Goal: Task Accomplishment & Management: Manage account settings

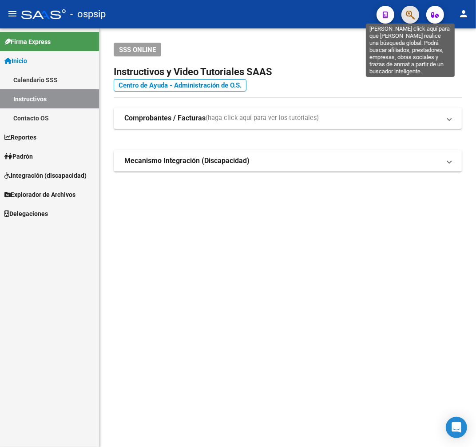
click at [408, 18] on icon "button" at bounding box center [410, 15] width 9 height 10
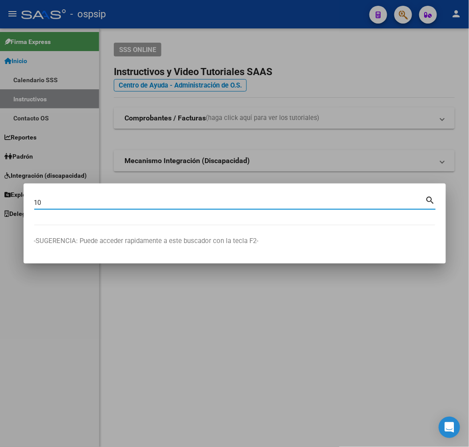
type input "1"
type input "10716279"
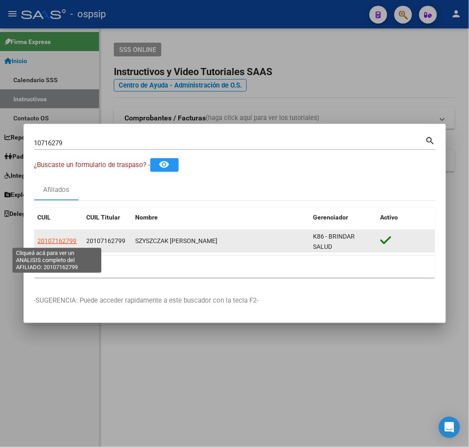
click at [64, 238] on span "20107162799" at bounding box center [57, 240] width 39 height 7
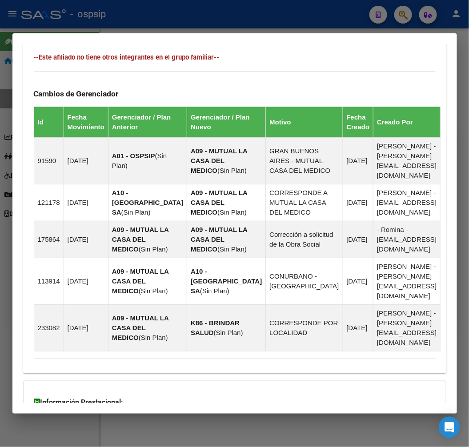
scroll to position [690, 0]
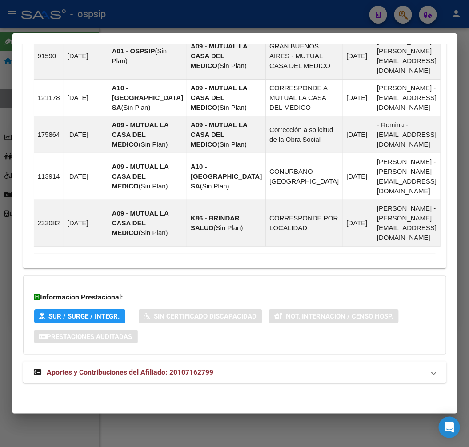
drag, startPoint x: 339, startPoint y: 378, endPoint x: 339, endPoint y: 366, distance: 12.0
click at [338, 375] on mat-expansion-panel-header "Aportes y Contribuciones del Afiliado: 20107162799" at bounding box center [234, 372] width 423 height 21
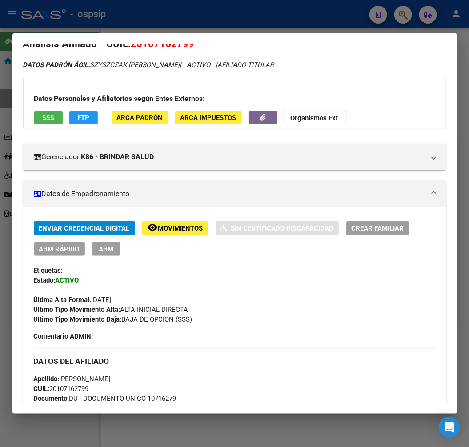
scroll to position [0, 0]
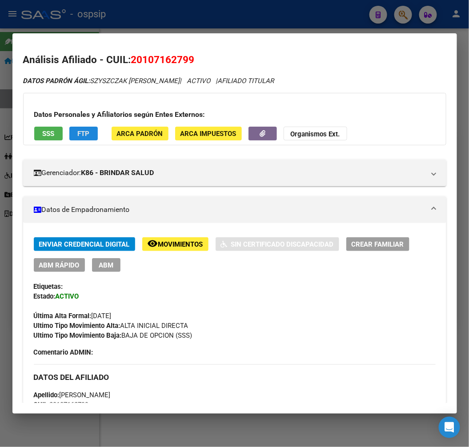
click at [86, 136] on span "FTP" at bounding box center [83, 134] width 12 height 8
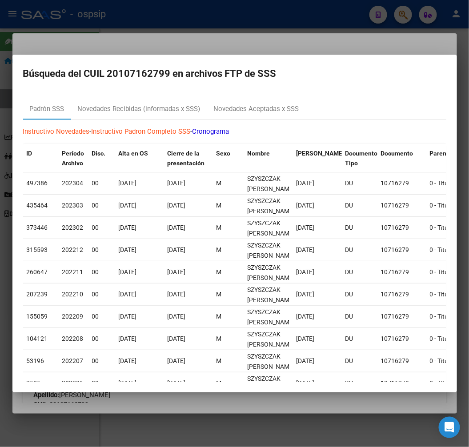
drag, startPoint x: 127, startPoint y: 46, endPoint x: 125, endPoint y: 54, distance: 8.2
click at [128, 46] on div at bounding box center [234, 223] width 469 height 447
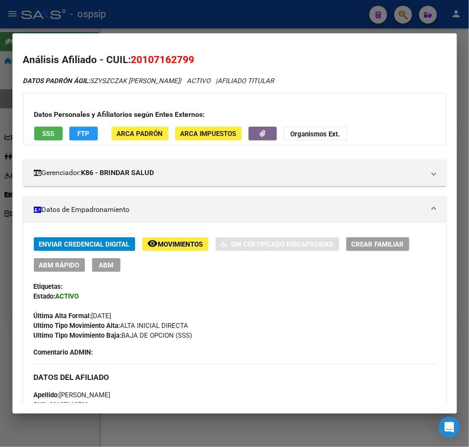
click at [178, 248] on span "Movimientos" at bounding box center [180, 244] width 45 height 8
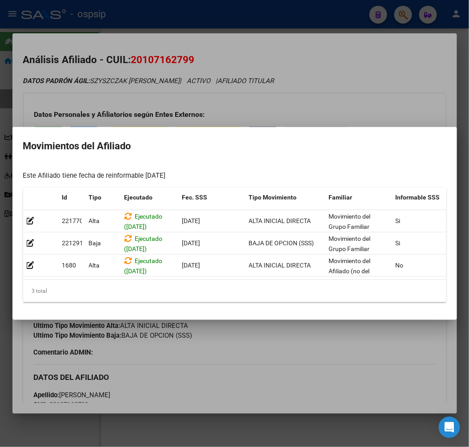
click at [260, 376] on div at bounding box center [234, 223] width 469 height 447
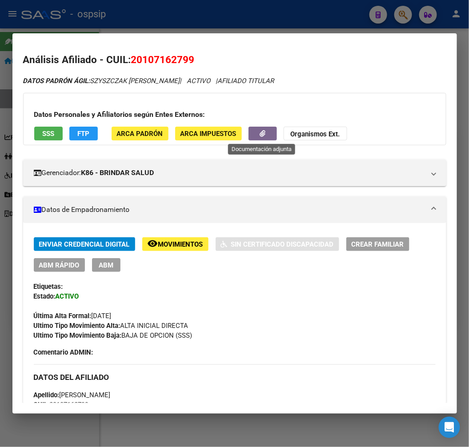
click at [261, 136] on icon "button" at bounding box center [263, 133] width 6 height 7
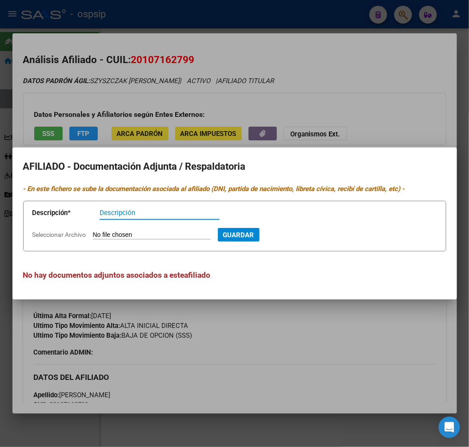
click at [247, 235] on span "Guardar" at bounding box center [238, 235] width 31 height 8
click at [285, 350] on div at bounding box center [234, 223] width 469 height 447
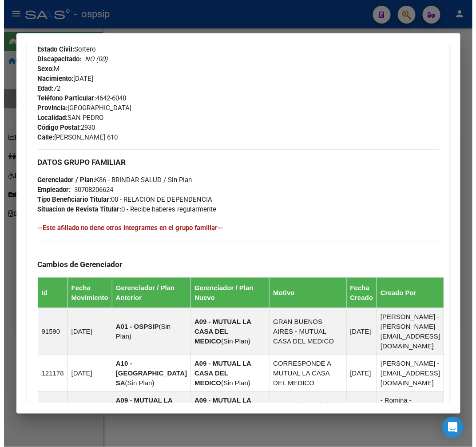
scroll to position [148, 0]
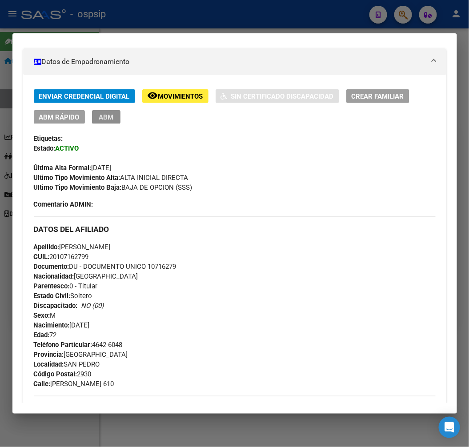
click at [109, 119] on span "ABM" at bounding box center [106, 117] width 15 height 8
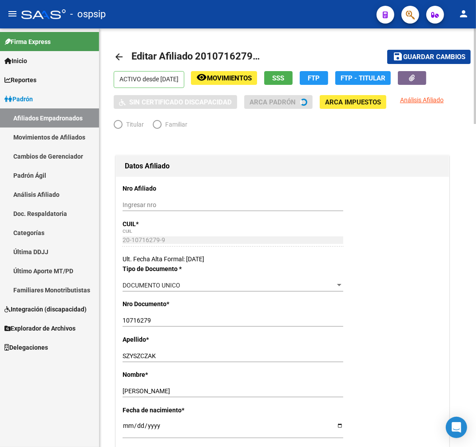
radio input "true"
type input "30-70820662-4"
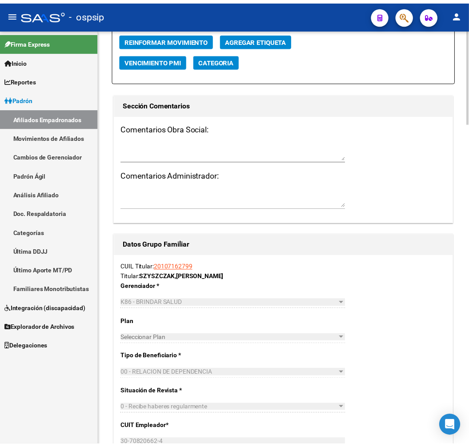
scroll to position [1037, 0]
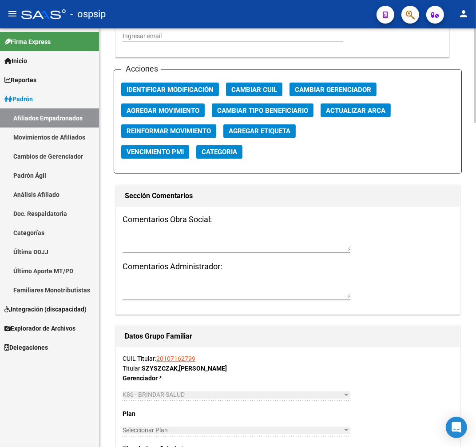
click at [188, 110] on span "Agregar Movimiento" at bounding box center [163, 111] width 73 height 8
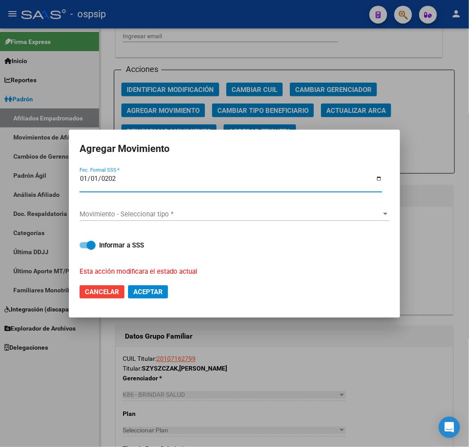
type input "[DATE]"
click at [110, 212] on span "Movimiento - Seleccionar tipo *" at bounding box center [231, 214] width 302 height 8
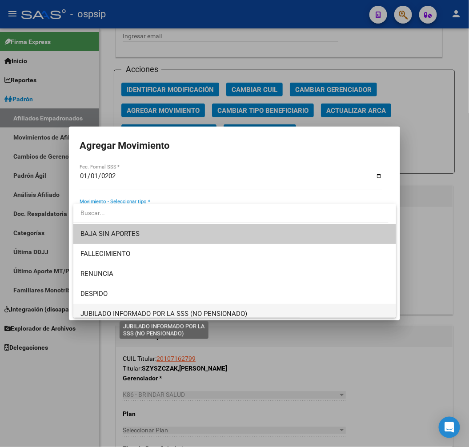
click at [157, 310] on span "JUBILADO INFORMADO POR LA SSS (NO PENSIONADO)" at bounding box center [163, 314] width 167 height 8
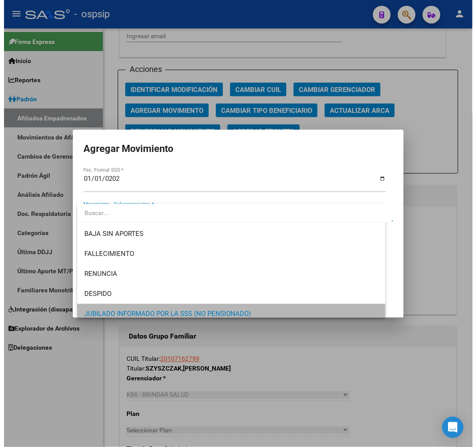
scroll to position [5, 0]
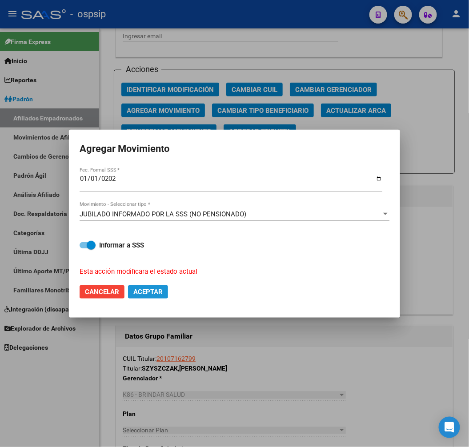
click at [153, 295] on span "Aceptar" at bounding box center [147, 292] width 29 height 8
checkbox input "false"
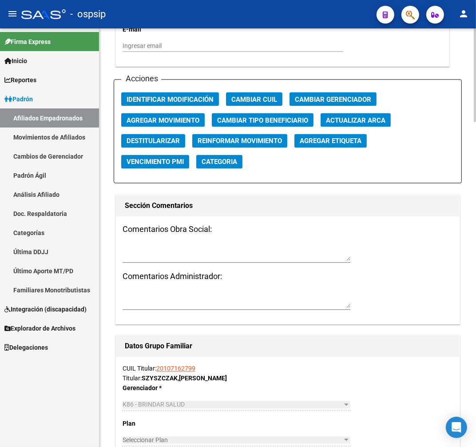
click at [298, 277] on h3 "Comentarios Administrador:" at bounding box center [288, 277] width 331 height 12
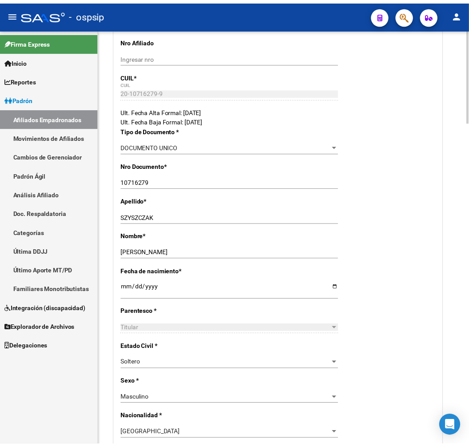
scroll to position [0, 0]
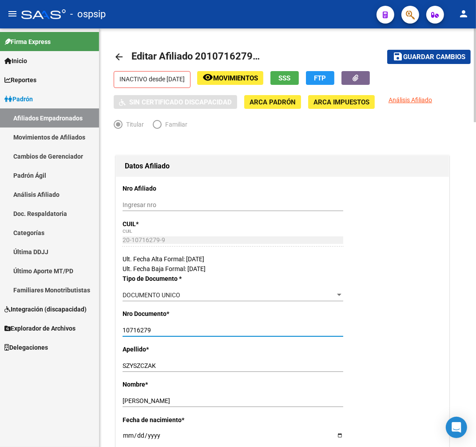
drag, startPoint x: 157, startPoint y: 334, endPoint x: 112, endPoint y: 330, distance: 45.5
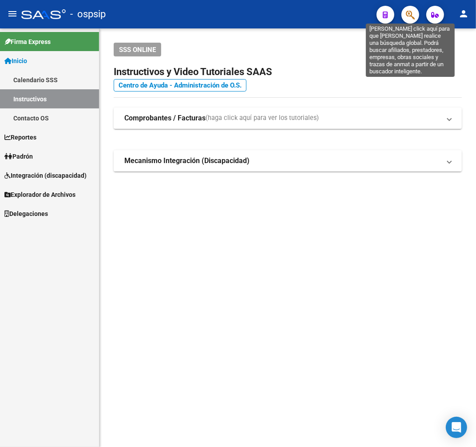
click at [408, 8] on span "button" at bounding box center [410, 15] width 9 height 18
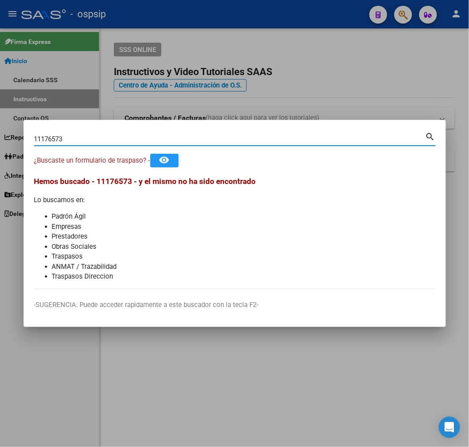
type input "11176573"
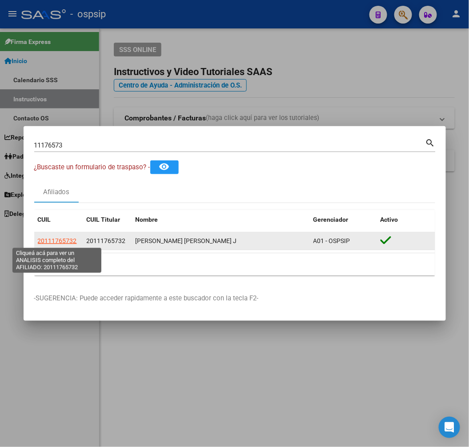
click at [60, 240] on span "20111765732" at bounding box center [57, 240] width 39 height 7
type textarea "20111765732"
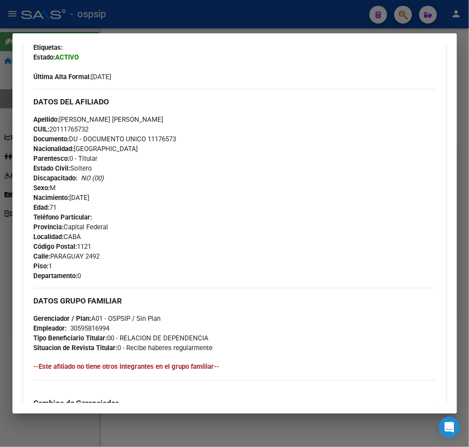
scroll to position [247, 0]
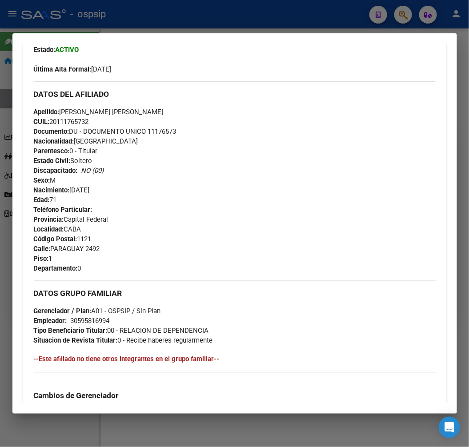
drag, startPoint x: 157, startPoint y: 172, endPoint x: 154, endPoint y: 210, distance: 38.8
click at [158, 173] on div "Apellido: [PERSON_NAME] [PERSON_NAME] CUIL: 20111765732 Documento: DU - DOCUMEN…" at bounding box center [235, 156] width 402 height 98
click at [172, 34] on mat-dialog-container "Análisis Afiliado - CUIL: 20111765732 DATOS [PERSON_NAME] ÁGIL: [PERSON_NAME] […" at bounding box center [234, 223] width 444 height 380
click at [172, 25] on div at bounding box center [234, 223] width 469 height 447
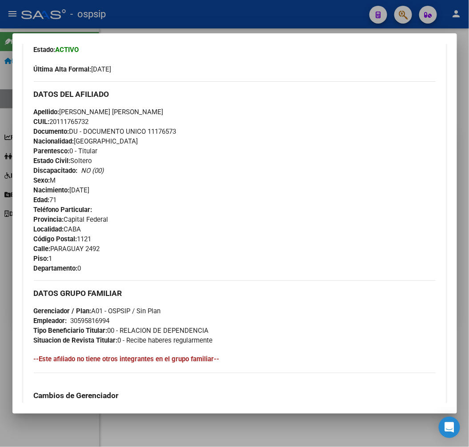
click at [174, 25] on div at bounding box center [234, 223] width 469 height 447
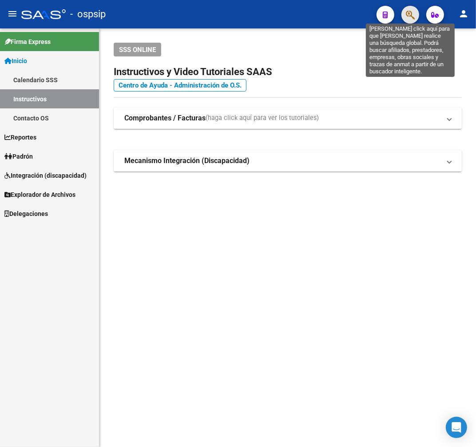
click at [409, 12] on icon "button" at bounding box center [410, 15] width 9 height 10
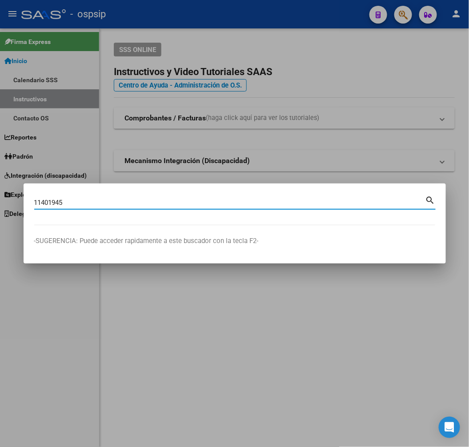
type input "11401945"
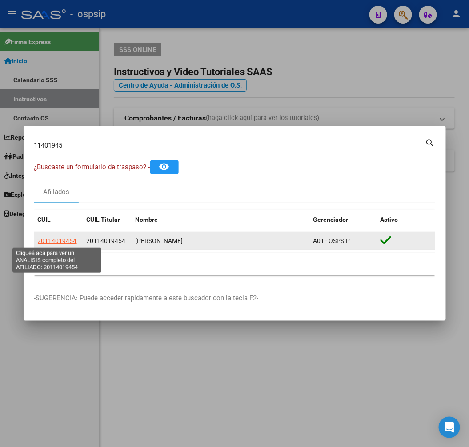
click at [54, 238] on span "20114019454" at bounding box center [57, 240] width 39 height 7
type textarea "20114019454"
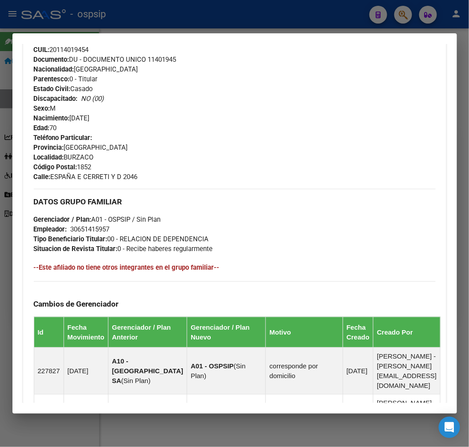
scroll to position [594, 0]
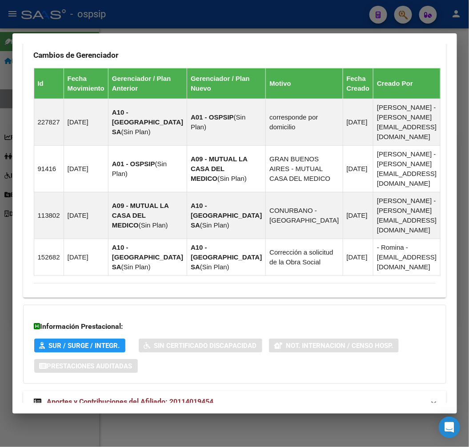
click at [285, 391] on mat-expansion-panel-header "Aportes y Contribuciones del Afiliado: 20114019454" at bounding box center [234, 401] width 423 height 21
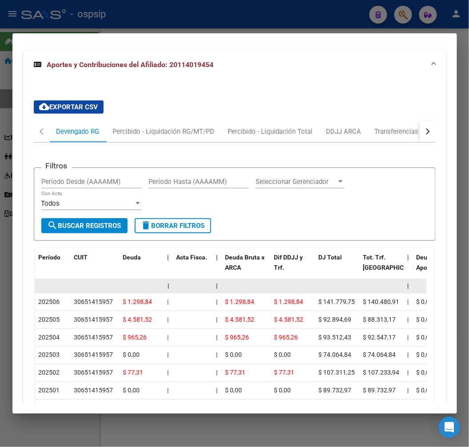
scroll to position [885, 0]
